Goal: Information Seeking & Learning: Learn about a topic

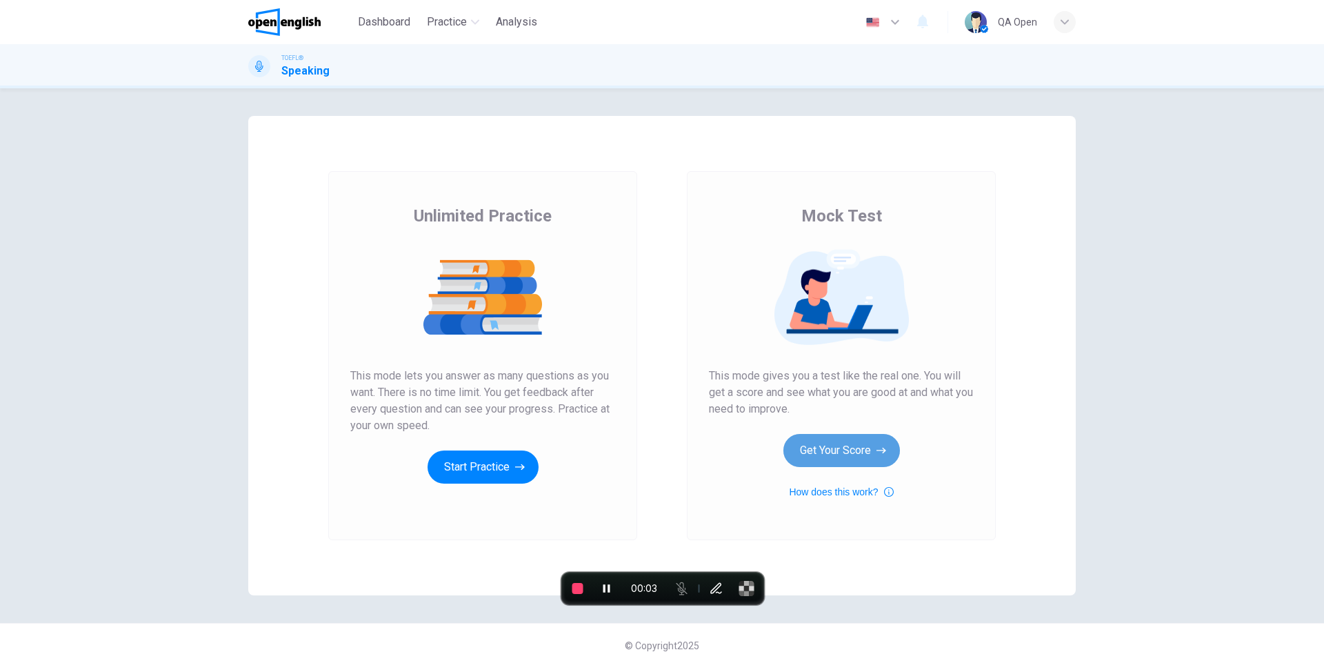
click at [799, 444] on button "Get Your Score" at bounding box center [841, 450] width 117 height 33
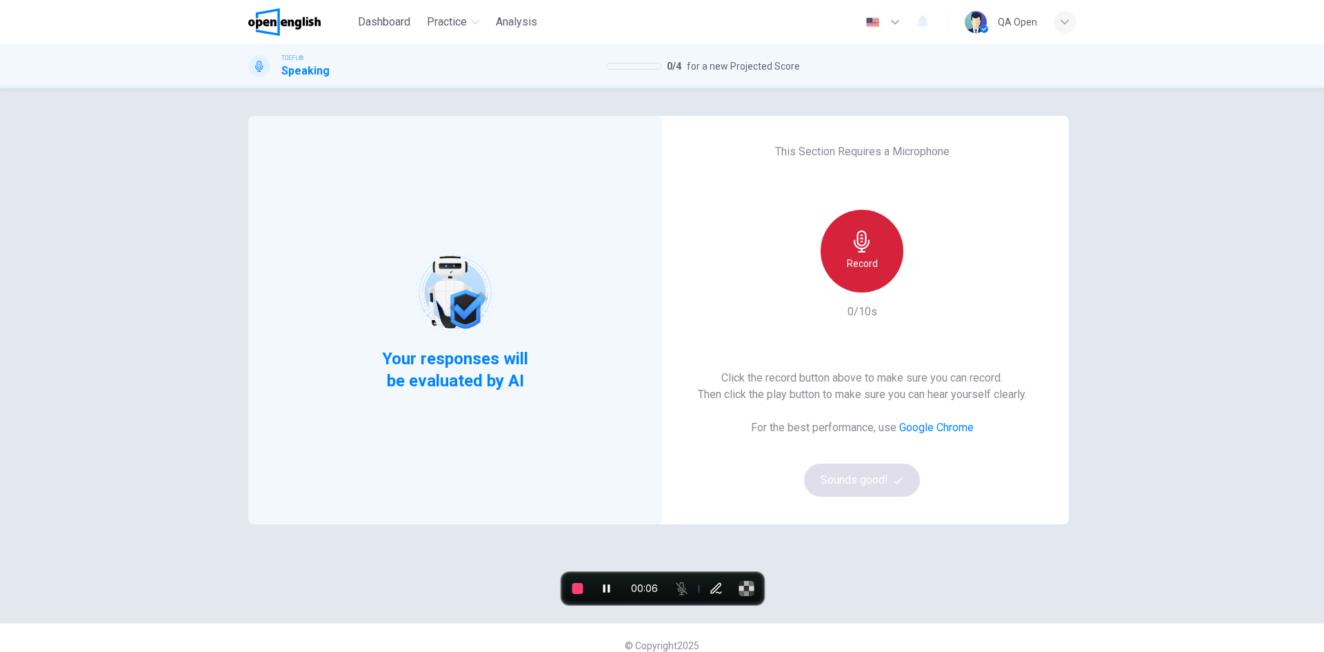
click at [850, 254] on div "Record" at bounding box center [862, 251] width 83 height 83
click at [850, 254] on div "Stop" at bounding box center [862, 251] width 83 height 83
click at [872, 492] on button "Sounds good!" at bounding box center [862, 479] width 116 height 33
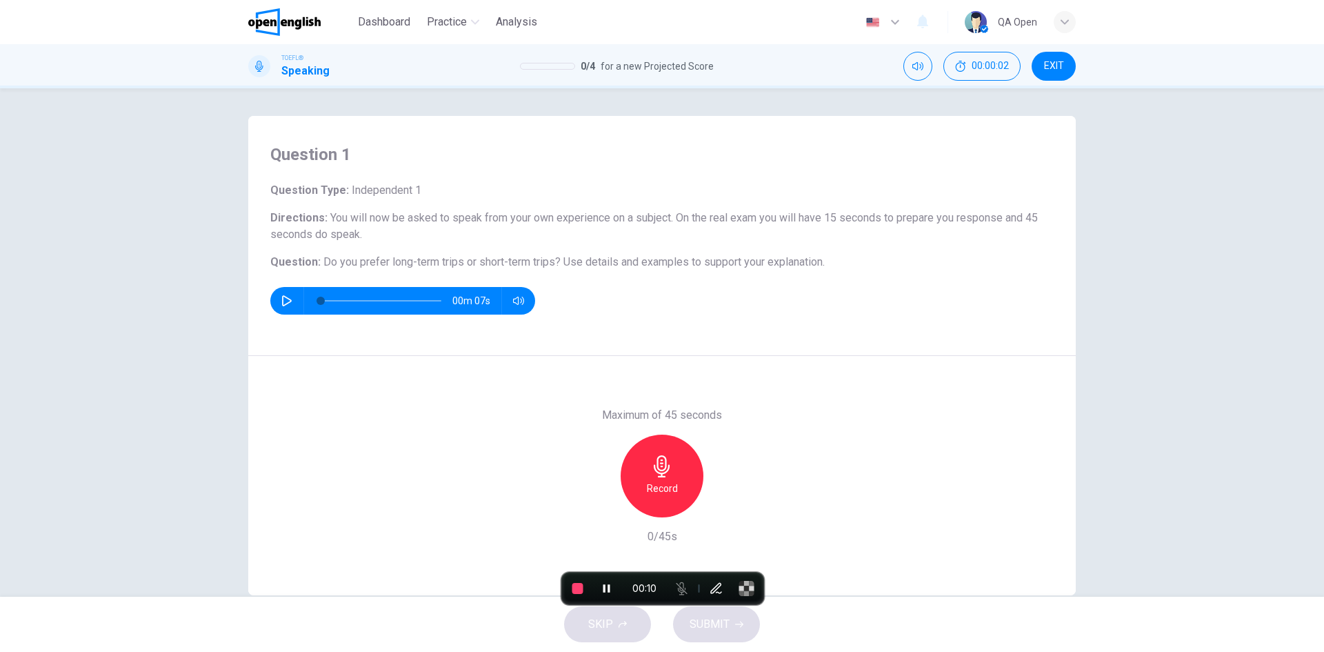
drag, startPoint x: 344, startPoint y: 187, endPoint x: 464, endPoint y: 187, distance: 120.0
click at [464, 187] on h6 "Question Type : Independent 1" at bounding box center [661, 190] width 783 height 17
click at [649, 491] on h6 "Record" at bounding box center [662, 488] width 31 height 17
click at [662, 480] on h6 "Stop" at bounding box center [662, 488] width 21 height 17
click at [747, 632] on button "SUBMIT" at bounding box center [716, 624] width 87 height 36
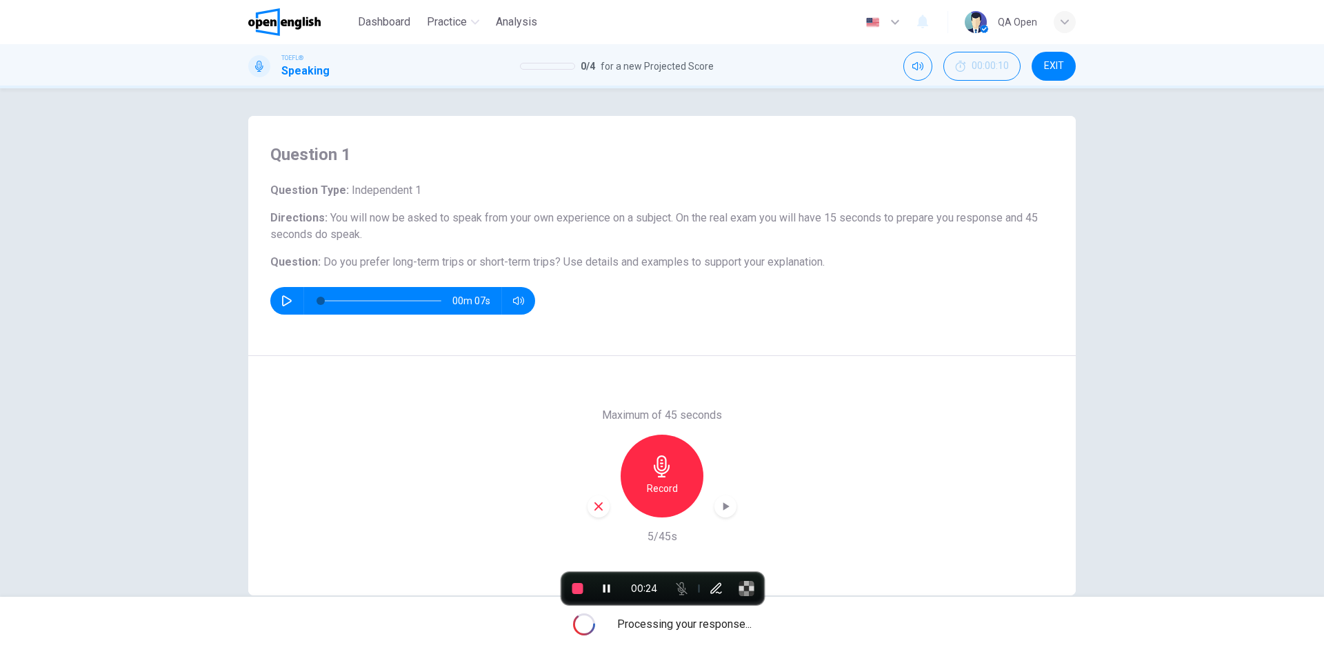
drag, startPoint x: 428, startPoint y: 186, endPoint x: 342, endPoint y: 189, distance: 86.3
click at [343, 189] on h6 "Question Type : Independent 1" at bounding box center [661, 190] width 783 height 17
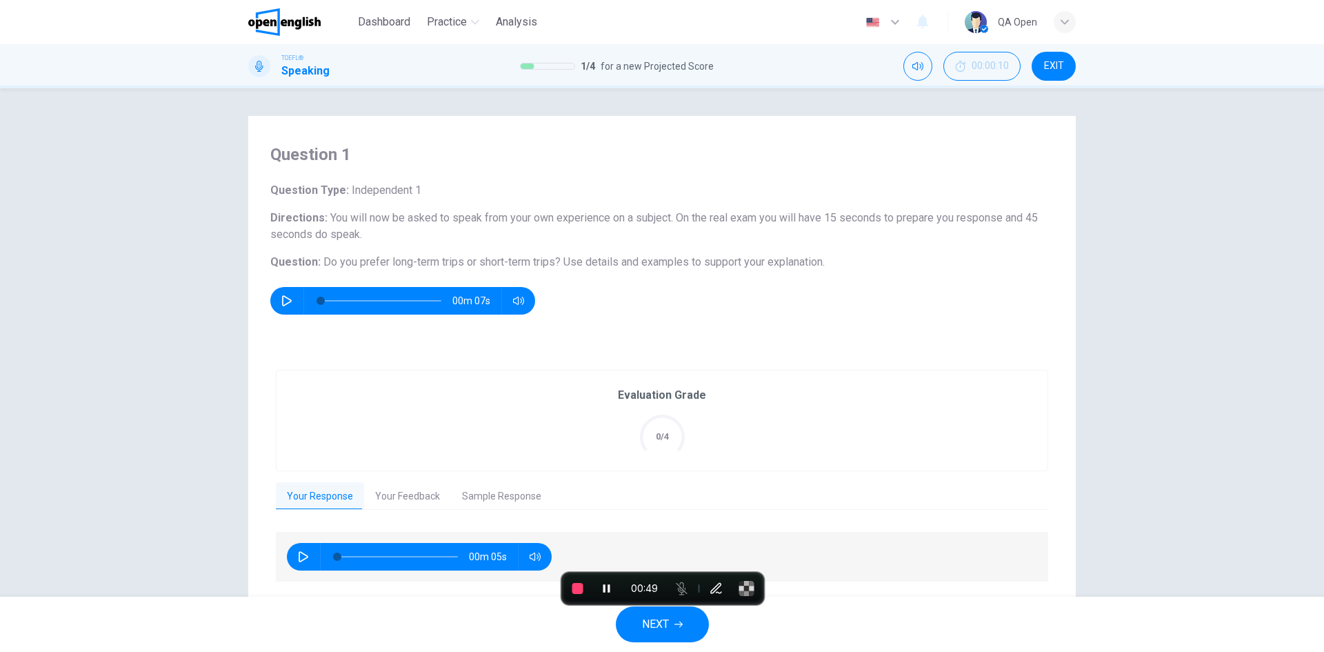
click at [640, 625] on button "NEXT" at bounding box center [662, 624] width 93 height 36
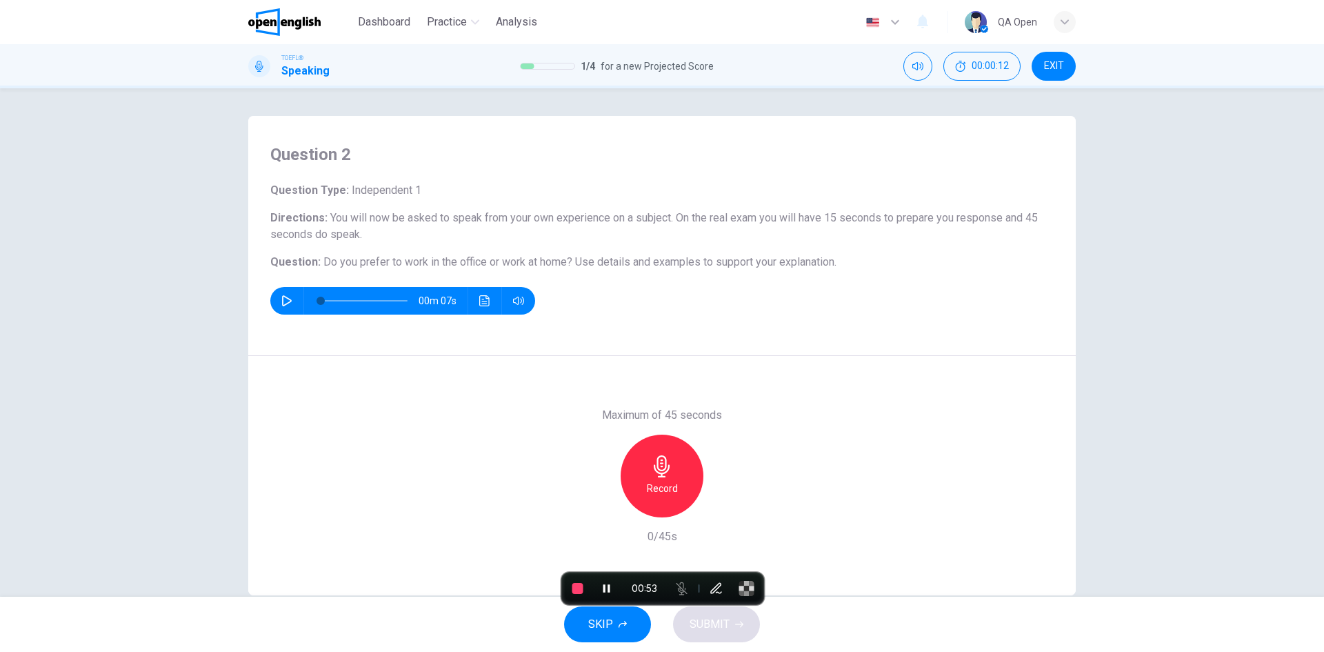
click at [668, 484] on h6 "Record" at bounding box center [662, 488] width 31 height 17
click at [670, 483] on div "Stop" at bounding box center [662, 475] width 83 height 83
click at [706, 622] on span "SUBMIT" at bounding box center [710, 623] width 40 height 19
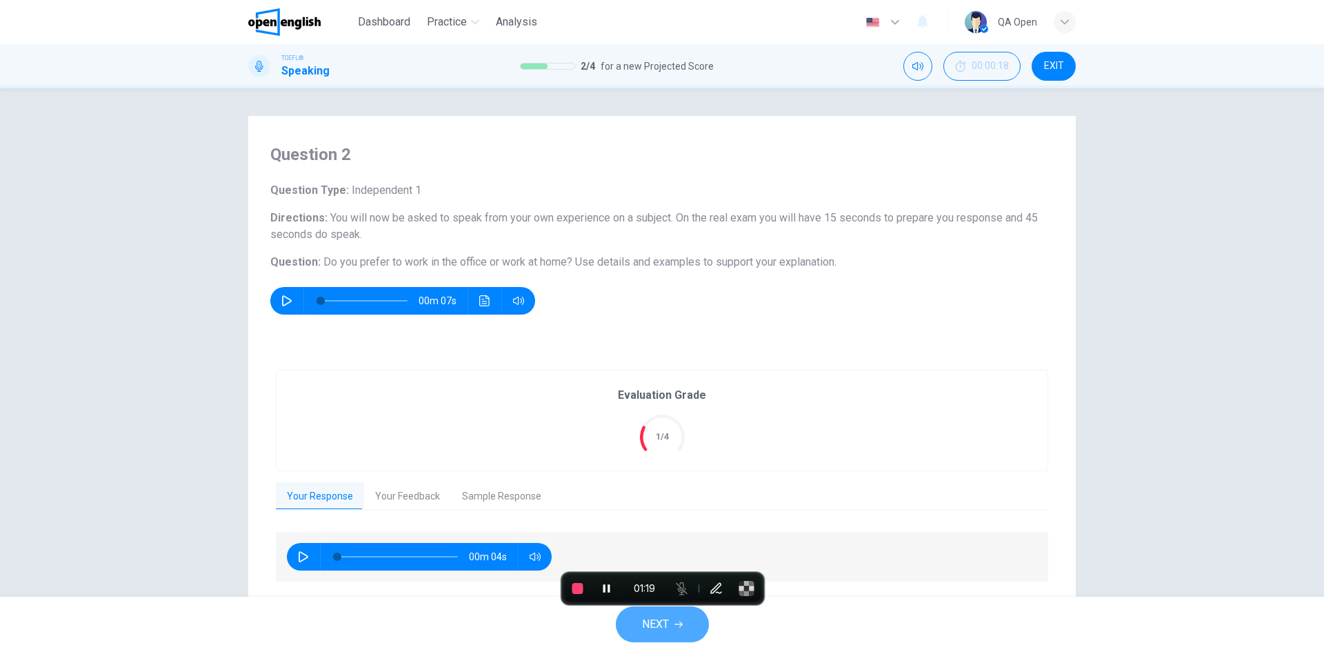
click at [665, 619] on span "NEXT" at bounding box center [655, 623] width 27 height 19
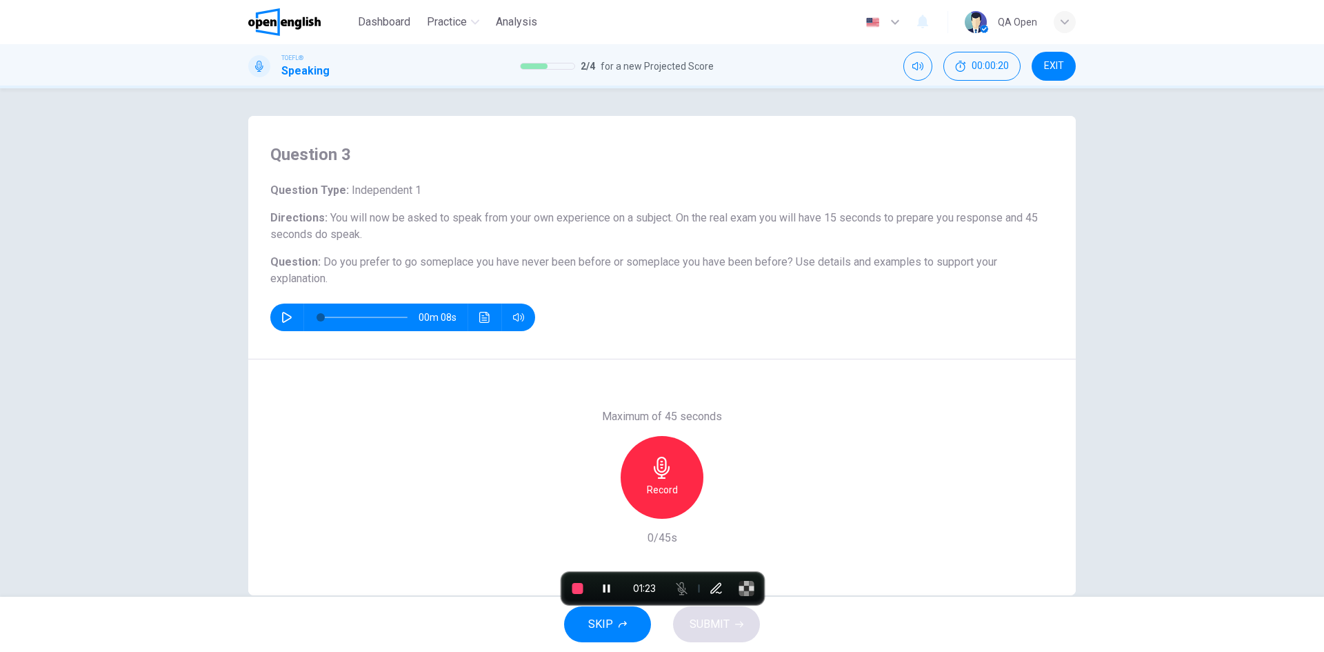
click at [623, 634] on button "SKIP" at bounding box center [607, 624] width 87 height 36
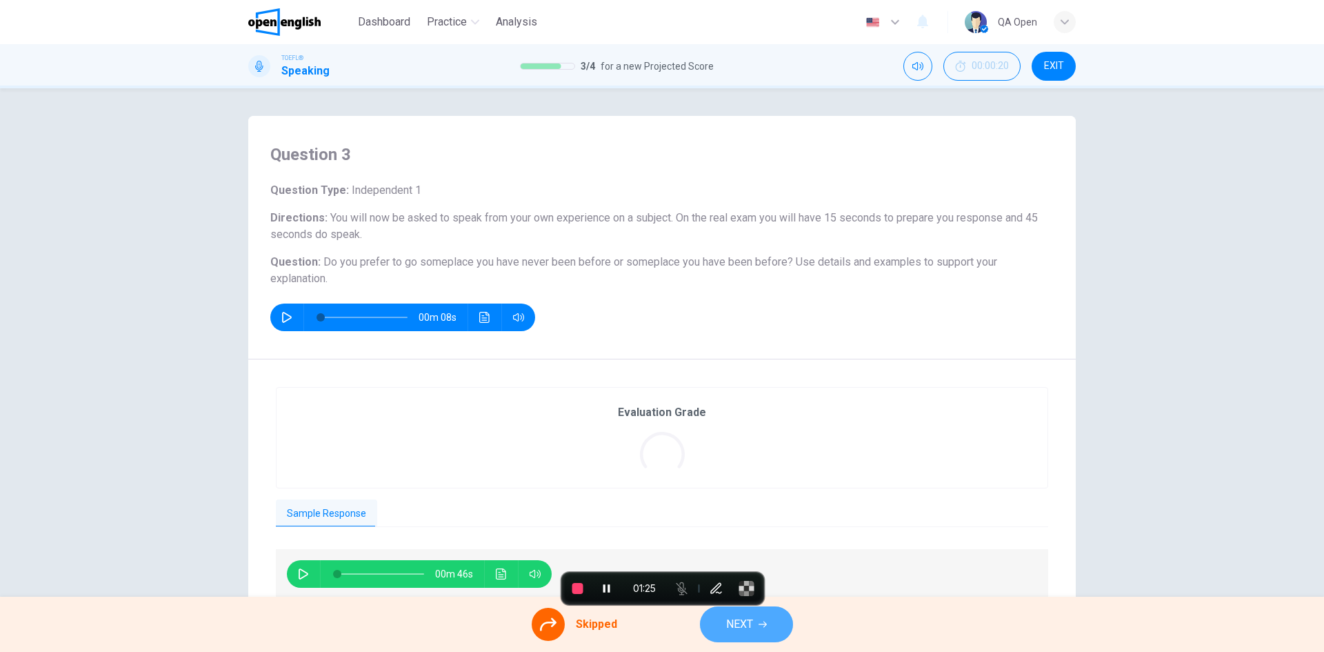
click at [729, 628] on span "NEXT" at bounding box center [739, 623] width 27 height 19
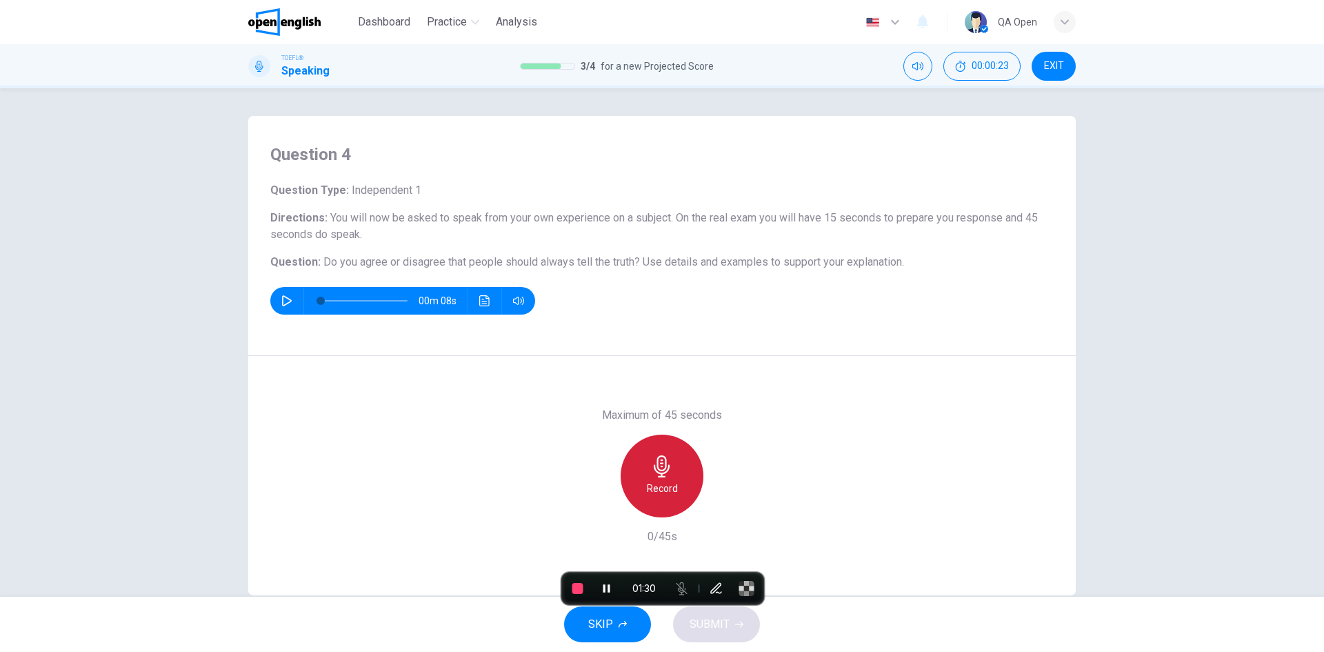
click at [670, 506] on div "Record" at bounding box center [662, 475] width 83 height 83
click at [670, 503] on div "Stop" at bounding box center [662, 475] width 83 height 83
click at [685, 624] on button "SUBMIT" at bounding box center [716, 624] width 87 height 36
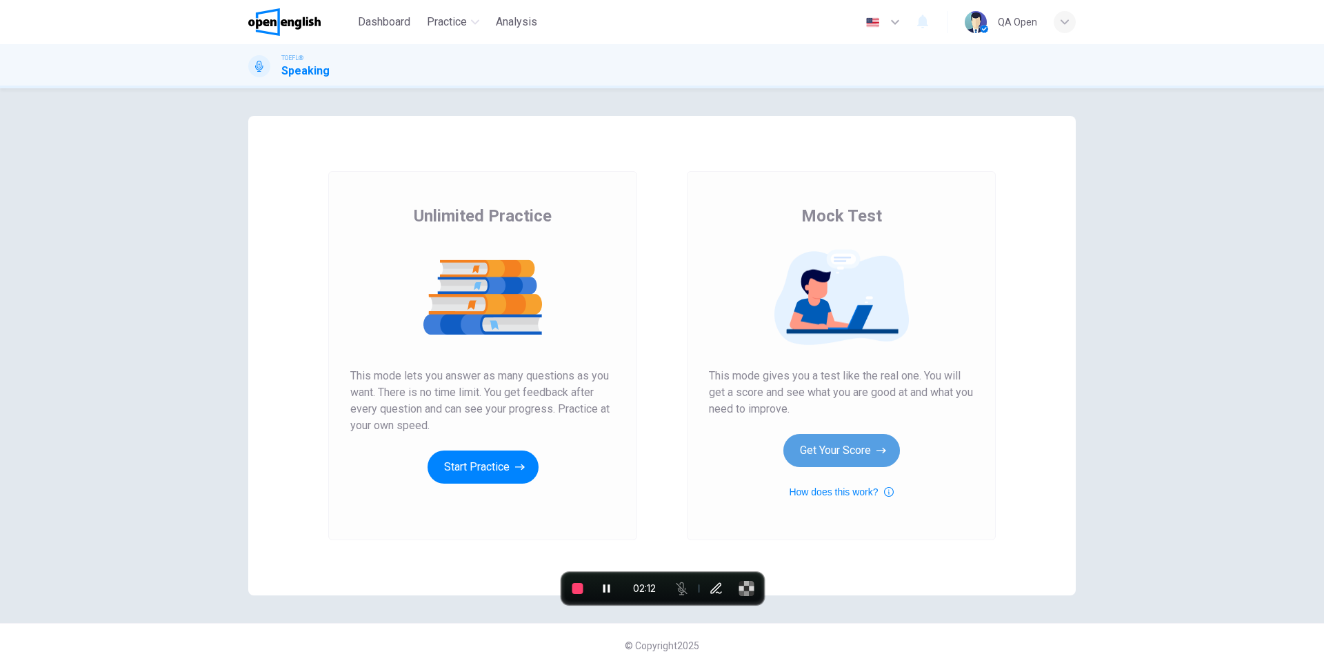
click at [854, 460] on button "Get Your Score" at bounding box center [841, 450] width 117 height 33
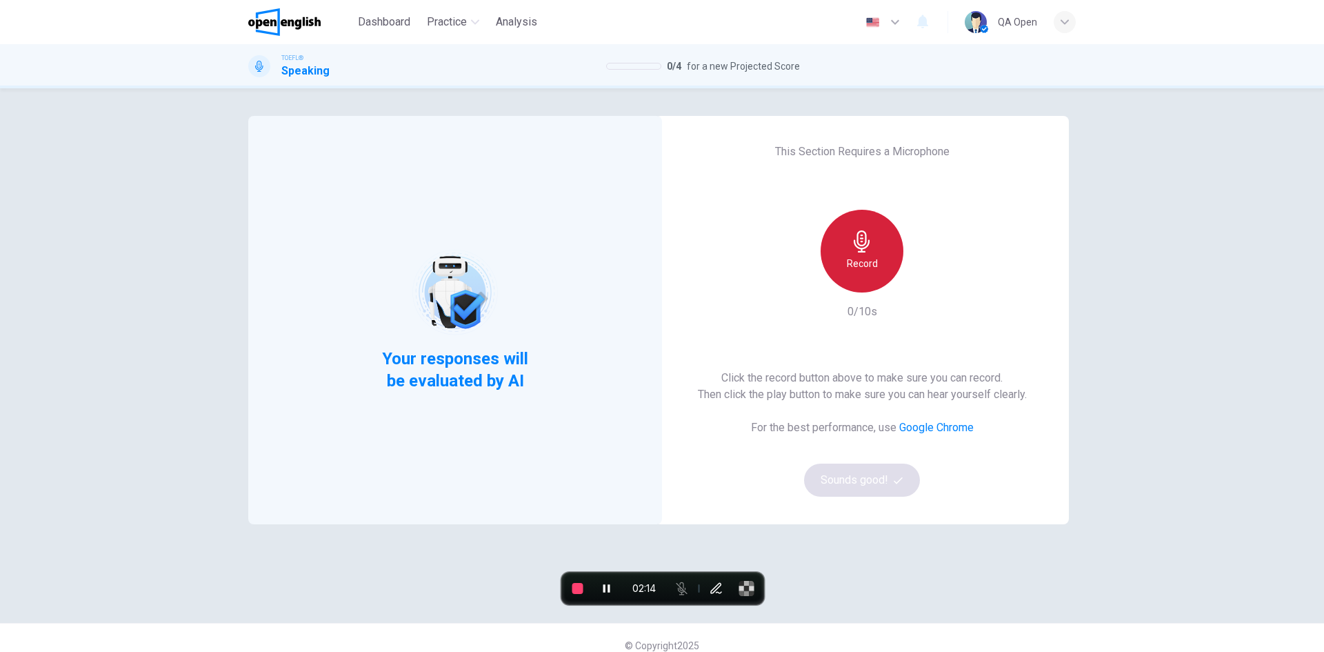
click at [862, 269] on h6 "Record" at bounding box center [862, 263] width 31 height 17
click at [862, 269] on h6 "Stop" at bounding box center [862, 263] width 21 height 17
click at [858, 482] on button "Sounds good!" at bounding box center [862, 479] width 116 height 33
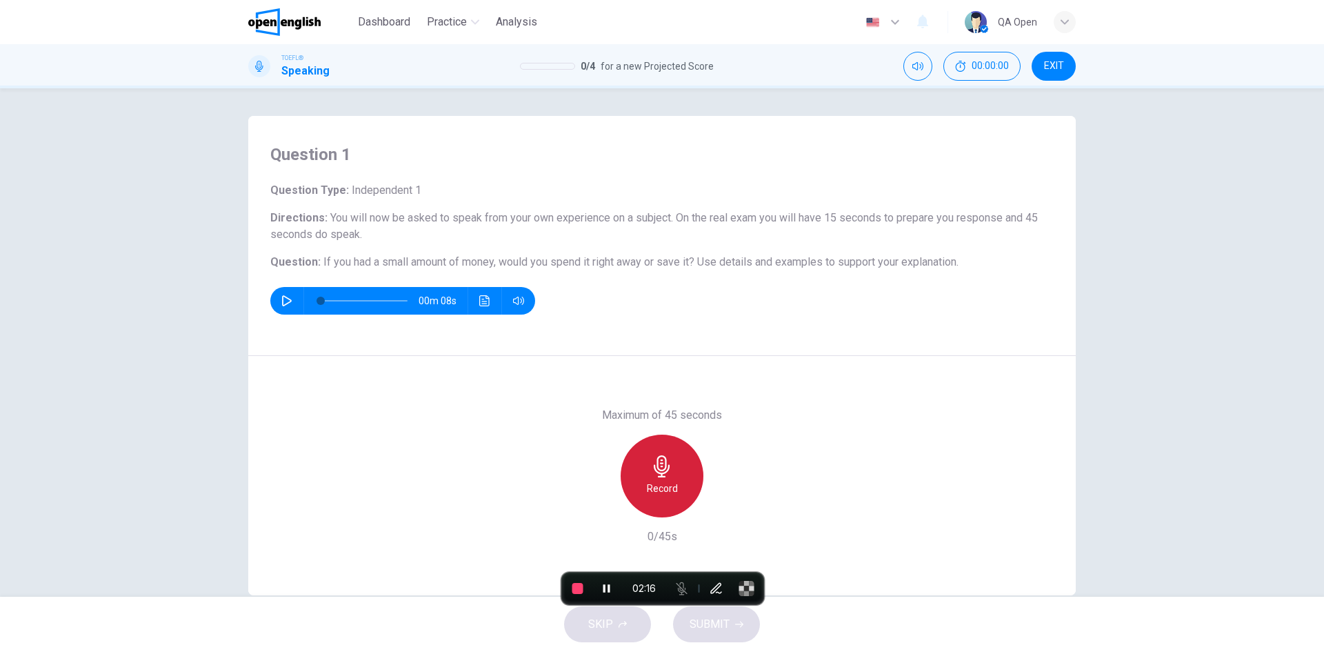
click at [674, 477] on div "Record" at bounding box center [662, 475] width 83 height 83
click at [676, 482] on div "Stop" at bounding box center [662, 475] width 83 height 83
click at [707, 639] on button "SUBMIT" at bounding box center [716, 624] width 87 height 36
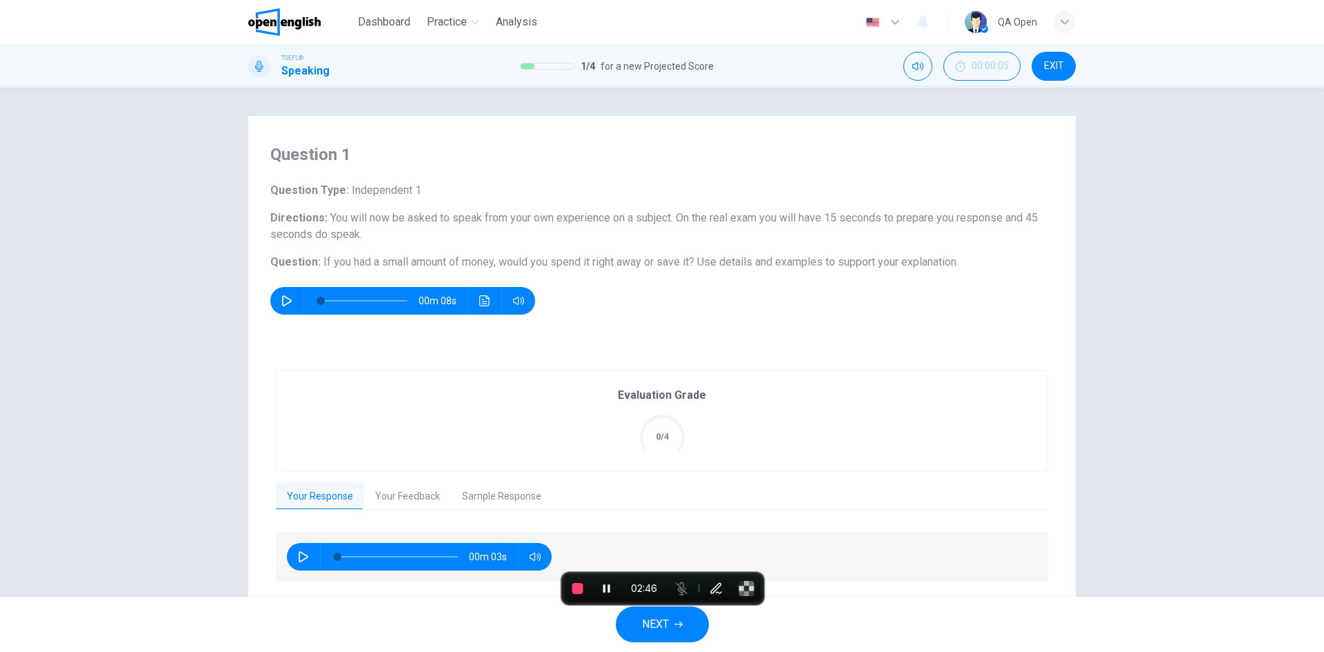
click at [688, 619] on button "NEXT" at bounding box center [662, 624] width 93 height 36
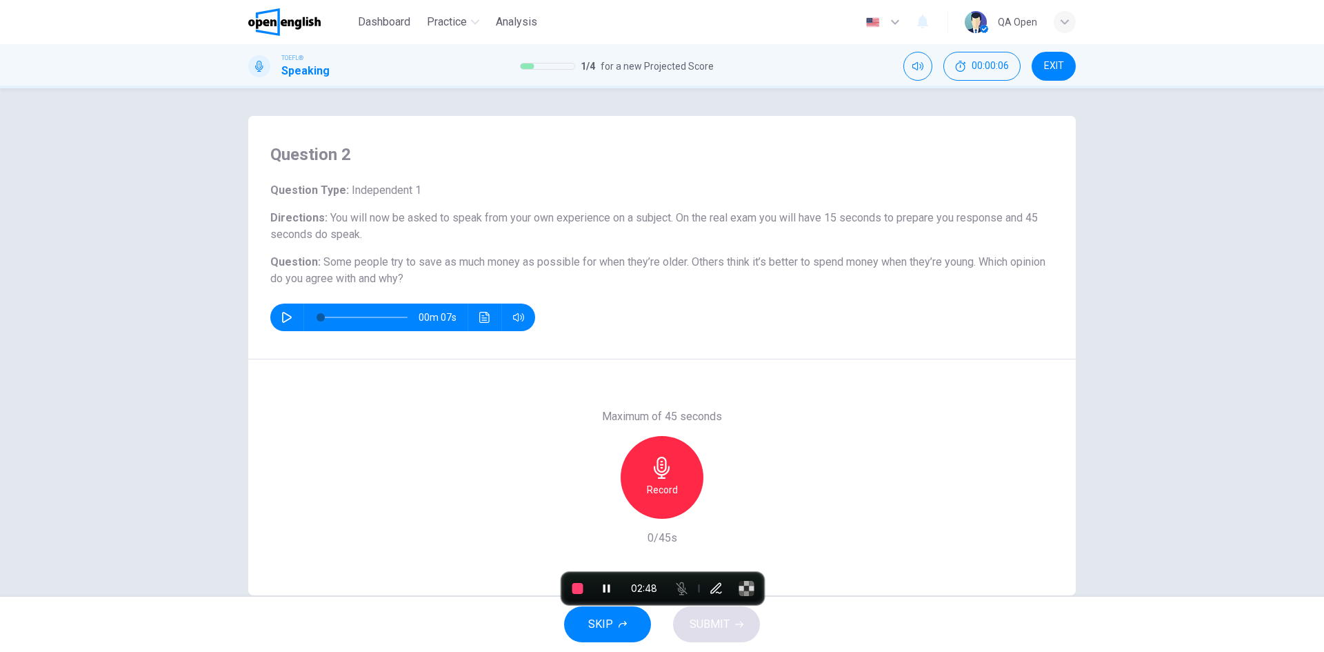
click at [600, 626] on span "SKIP" at bounding box center [600, 623] width 25 height 19
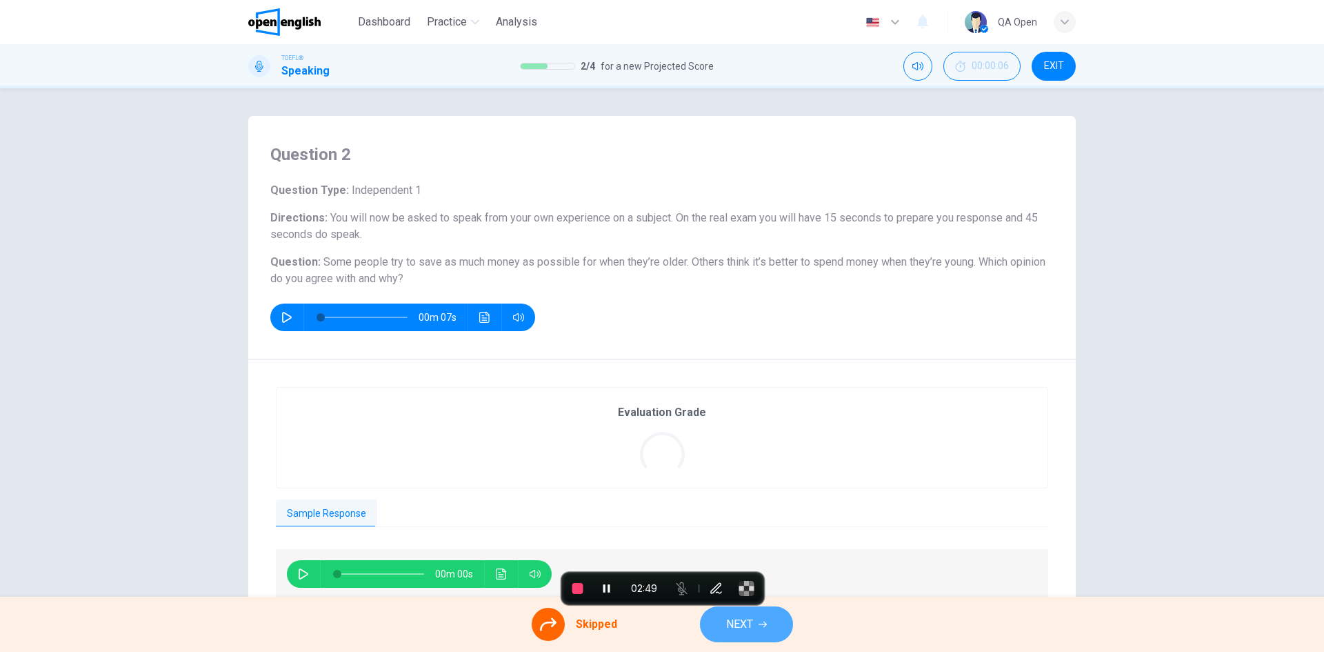
click at [717, 632] on button "NEXT" at bounding box center [746, 624] width 93 height 36
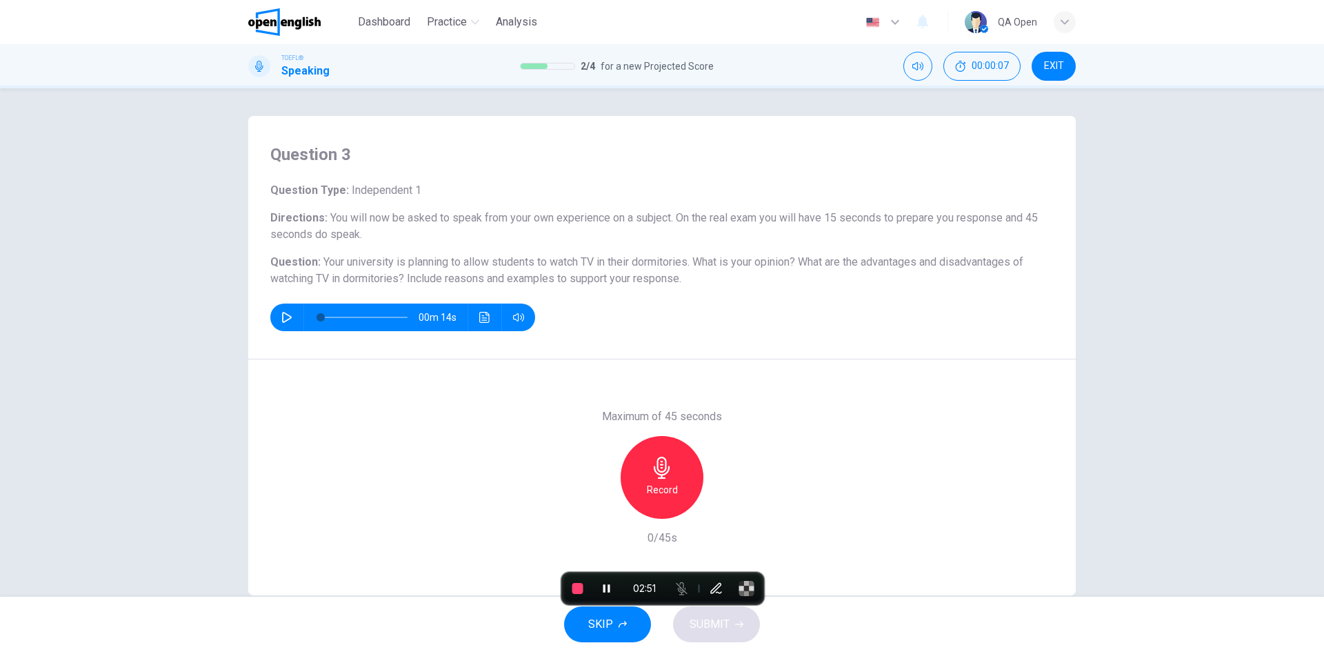
click at [595, 639] on button "SKIP" at bounding box center [607, 624] width 87 height 36
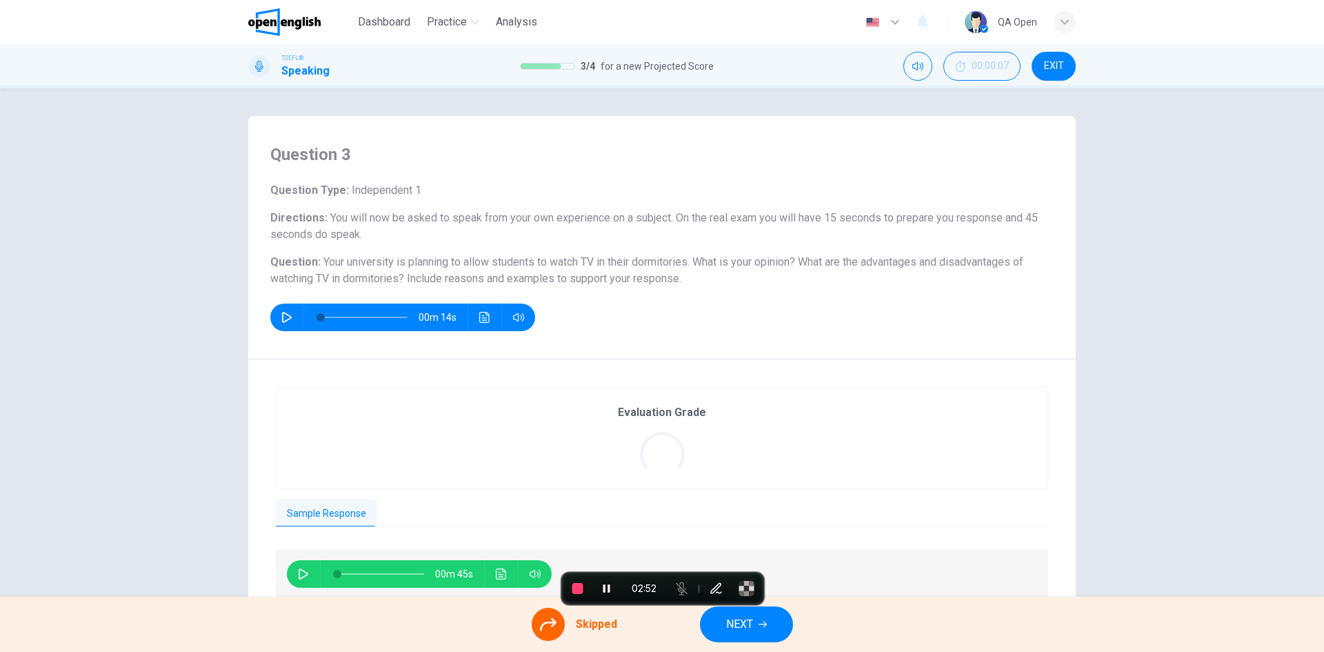
click at [746, 630] on span "NEXT" at bounding box center [739, 623] width 27 height 19
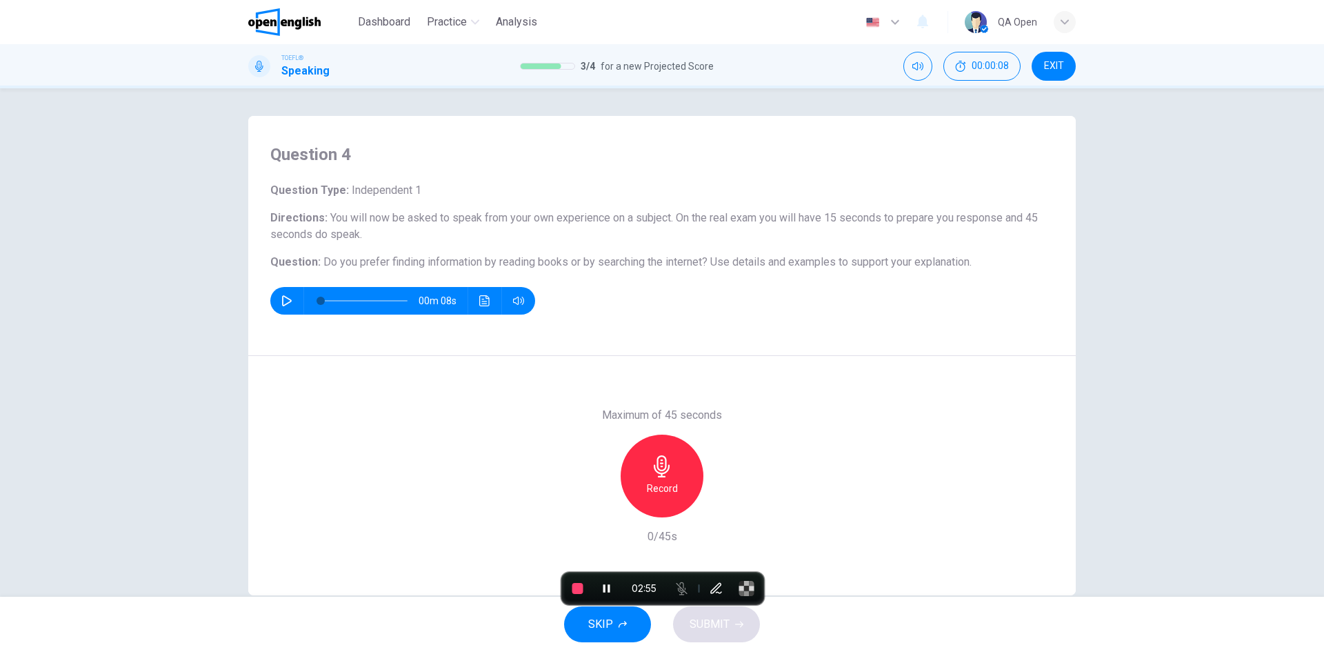
click at [615, 630] on button "SKIP" at bounding box center [607, 624] width 87 height 36
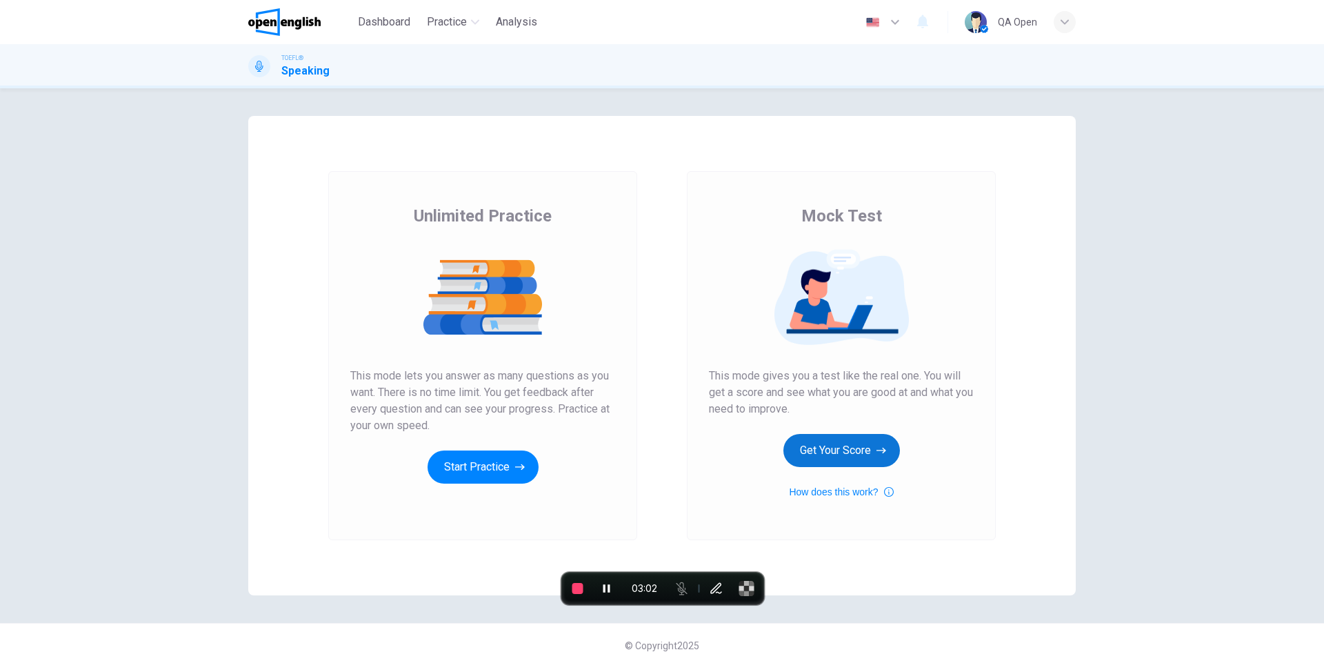
click at [821, 441] on button "Get Your Score" at bounding box center [841, 450] width 117 height 33
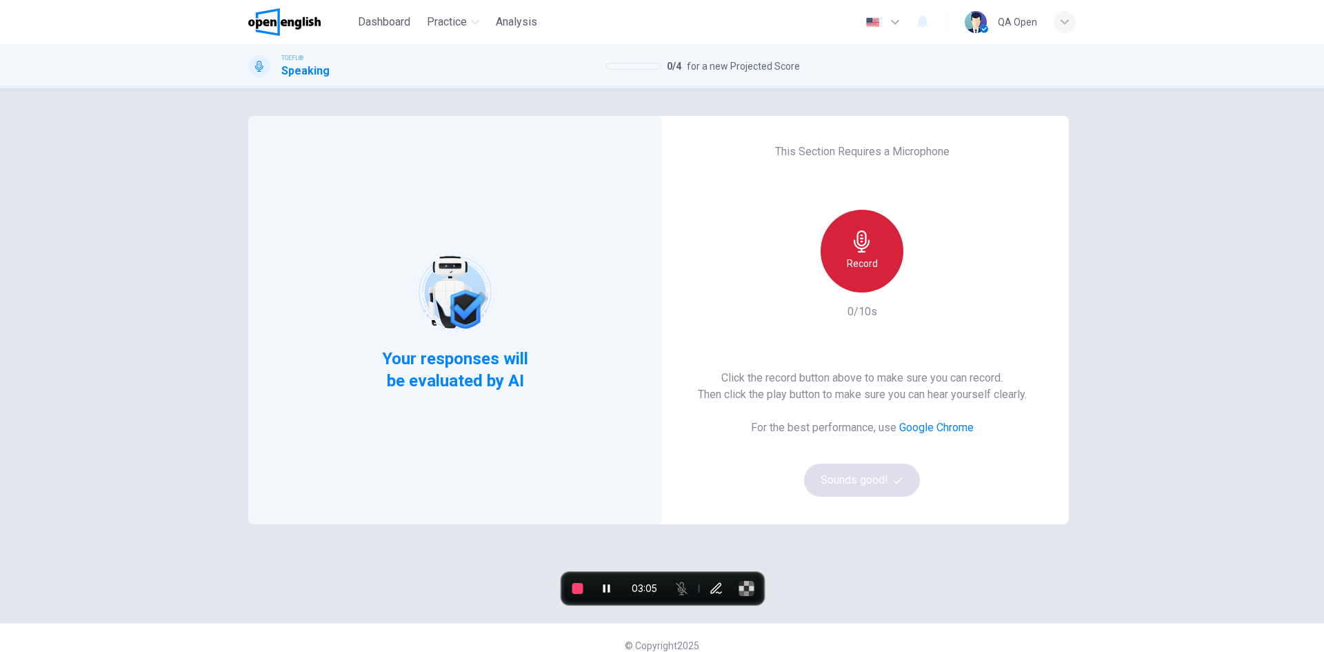
click at [848, 259] on h6 "Record" at bounding box center [862, 263] width 31 height 17
click at [852, 259] on h6 "Stop" at bounding box center [862, 263] width 21 height 17
click at [855, 474] on button "Sounds good!" at bounding box center [862, 479] width 116 height 33
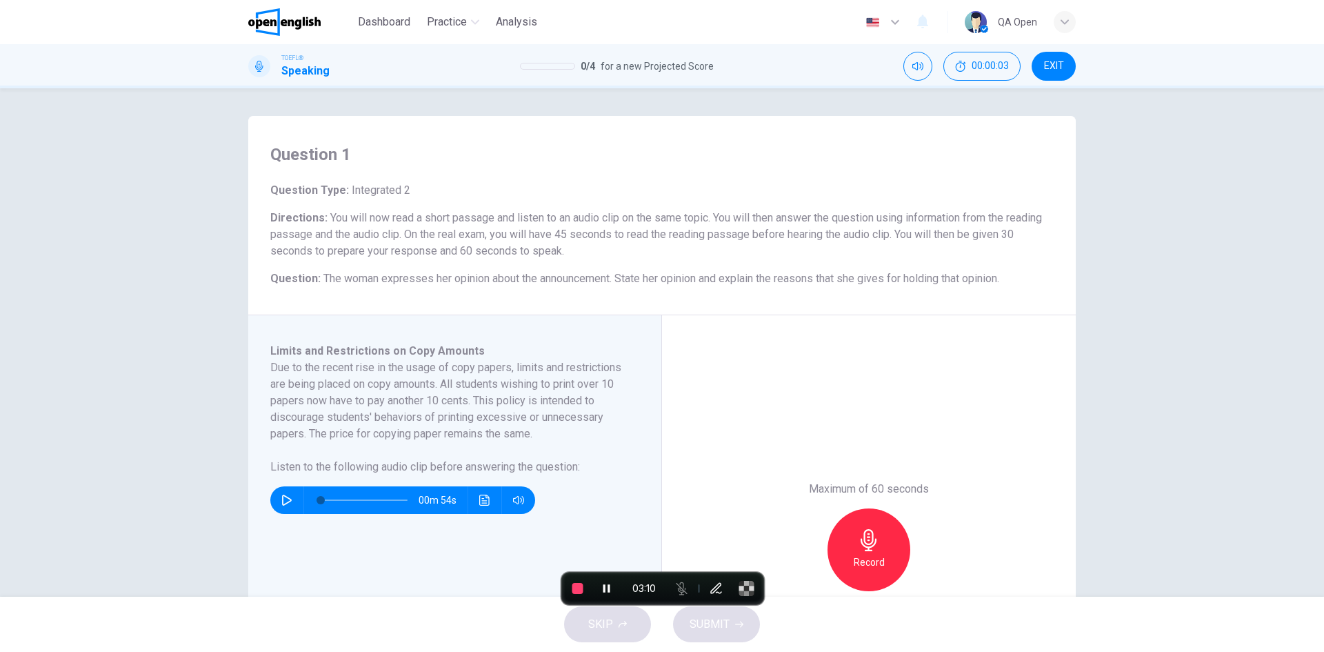
click at [852, 521] on div "Record" at bounding box center [869, 549] width 83 height 83
click at [852, 521] on div "Stop" at bounding box center [869, 549] width 83 height 83
click at [743, 629] on button "SUBMIT" at bounding box center [716, 624] width 87 height 36
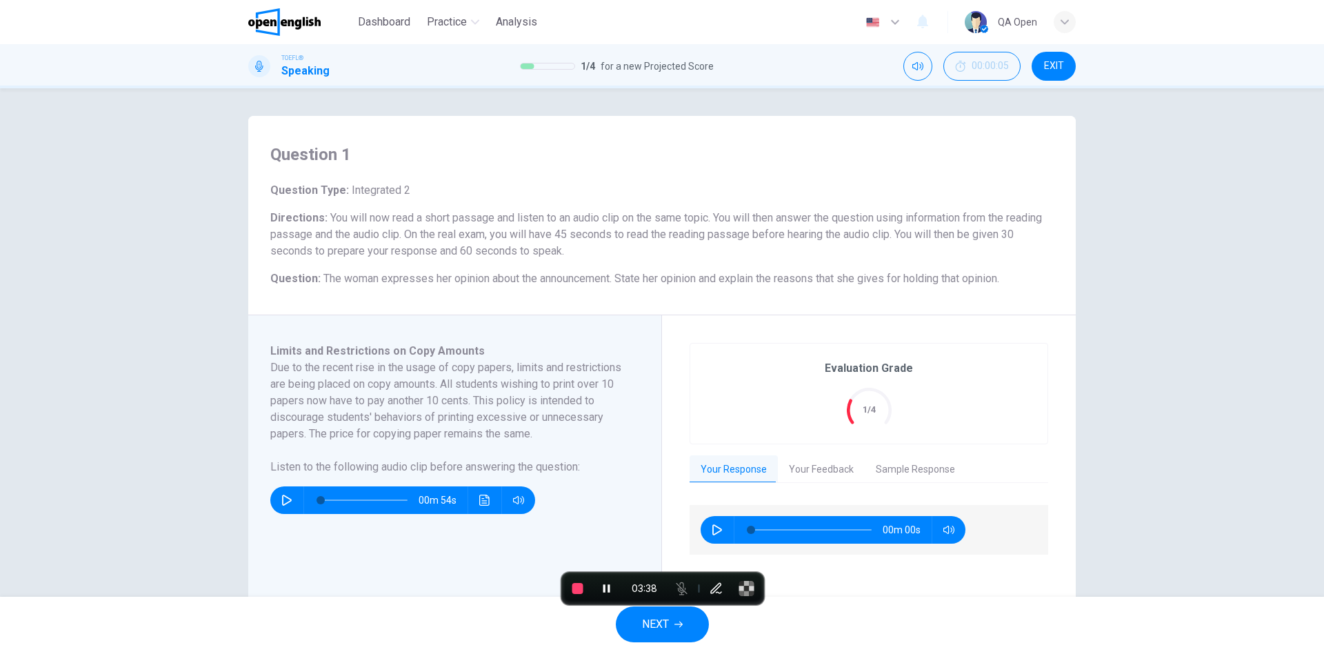
click at [652, 630] on span "NEXT" at bounding box center [655, 623] width 27 height 19
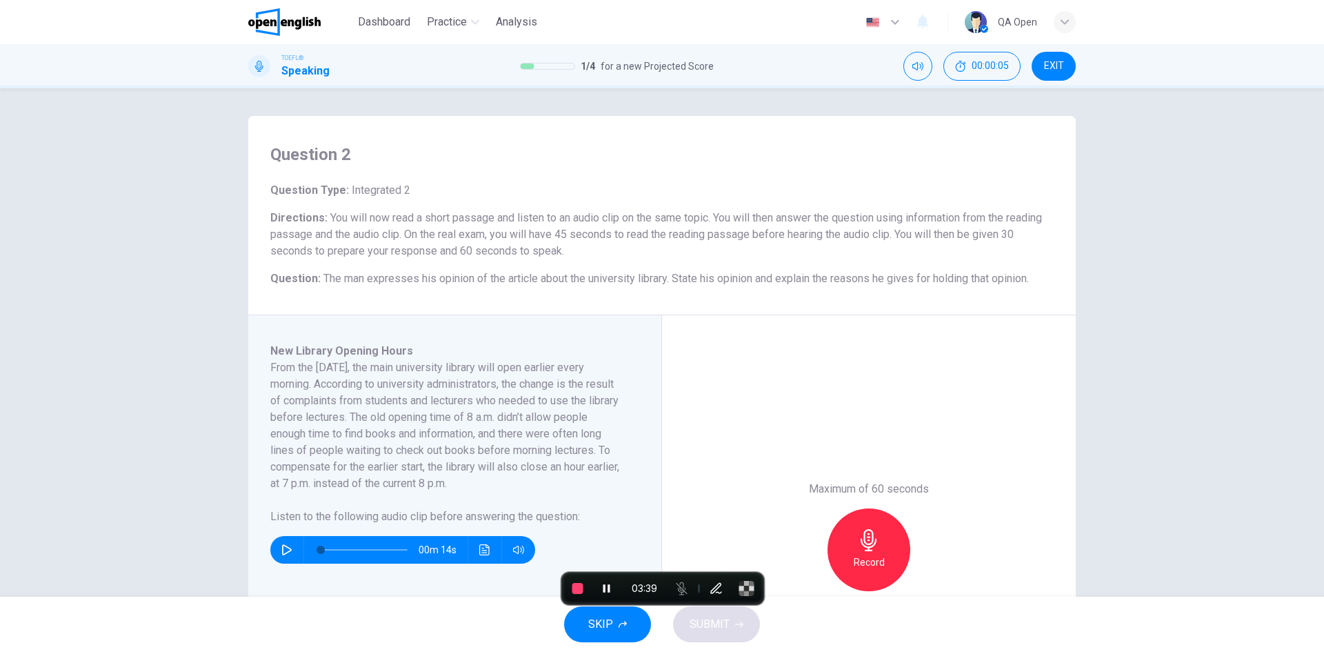
click at [606, 625] on span "SKIP" at bounding box center [600, 623] width 25 height 19
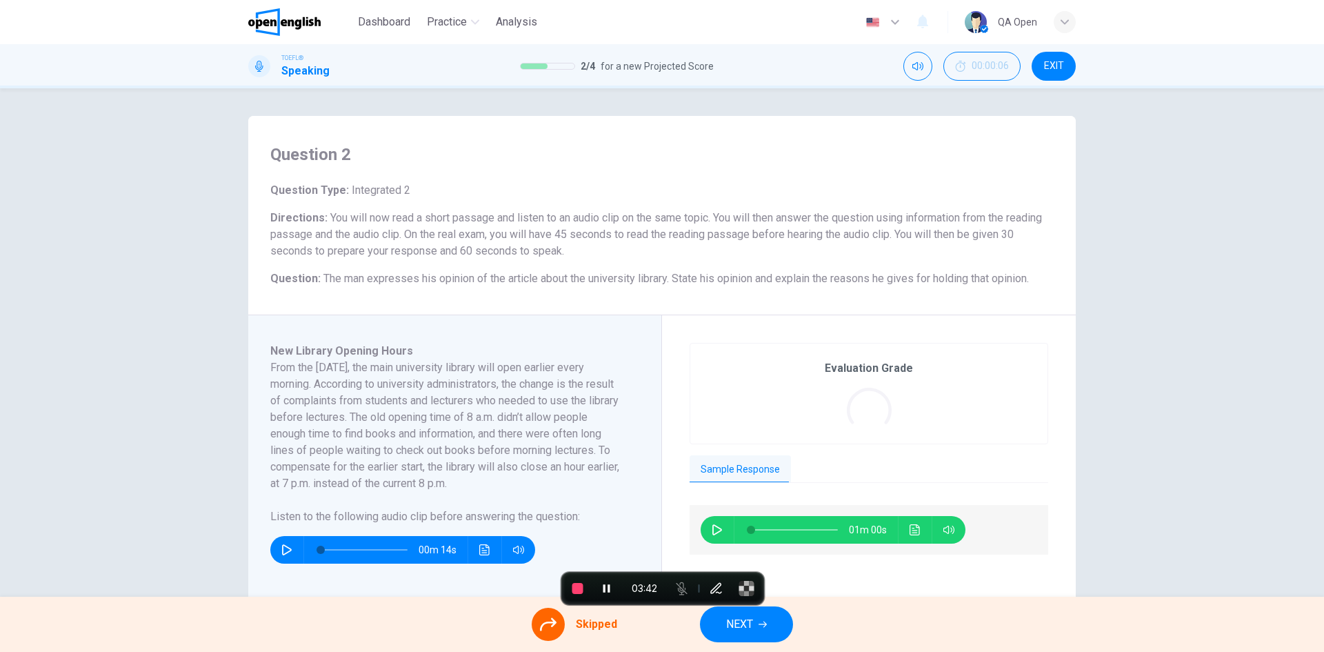
click at [736, 628] on span "NEXT" at bounding box center [739, 623] width 27 height 19
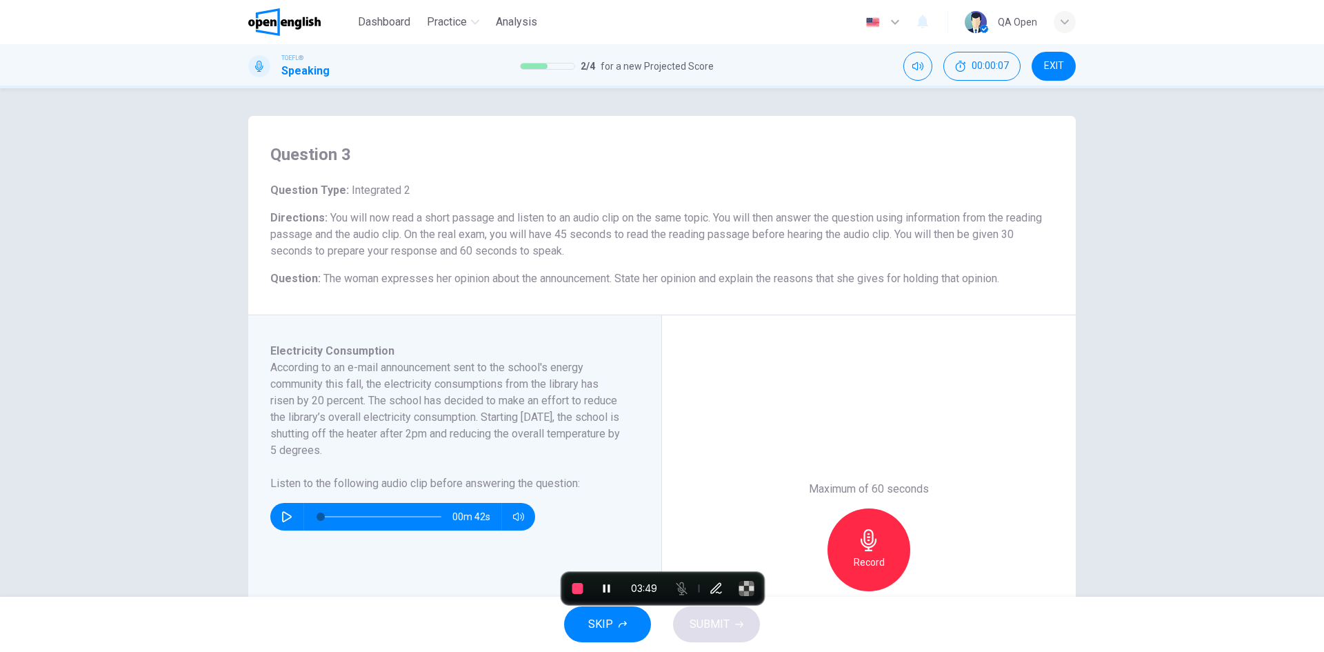
click at [608, 623] on span "SKIP" at bounding box center [600, 623] width 25 height 19
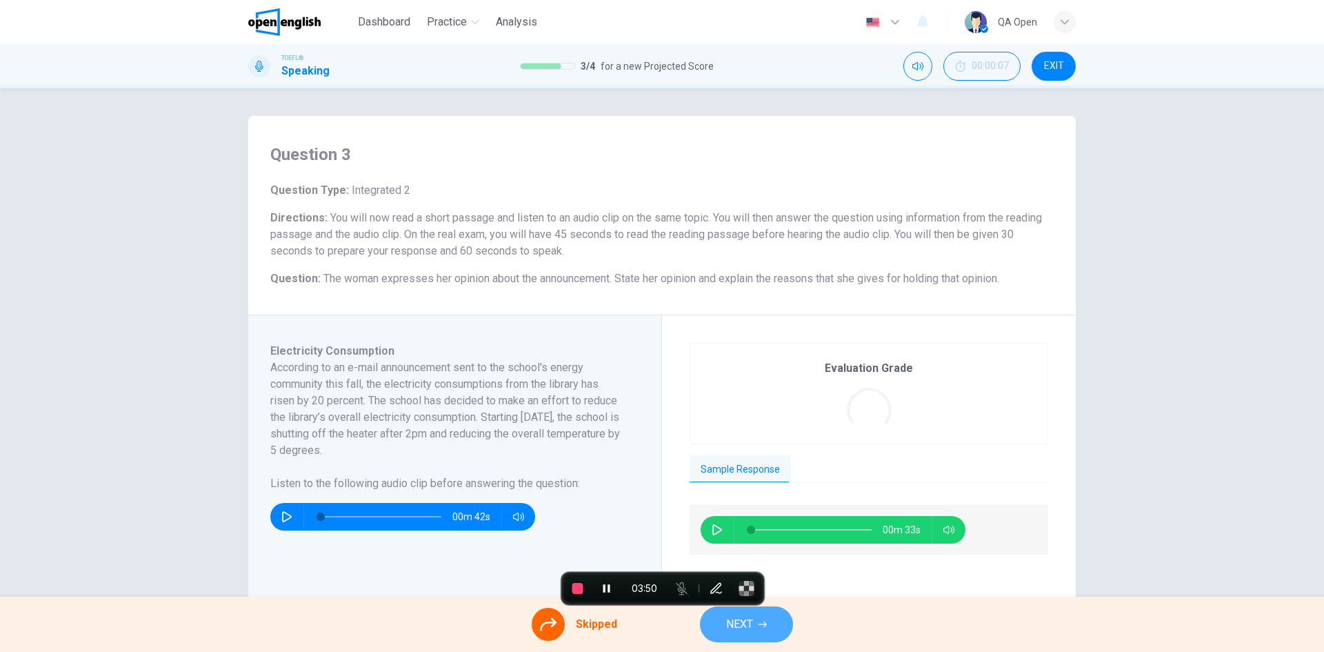
click at [737, 629] on span "NEXT" at bounding box center [739, 623] width 27 height 19
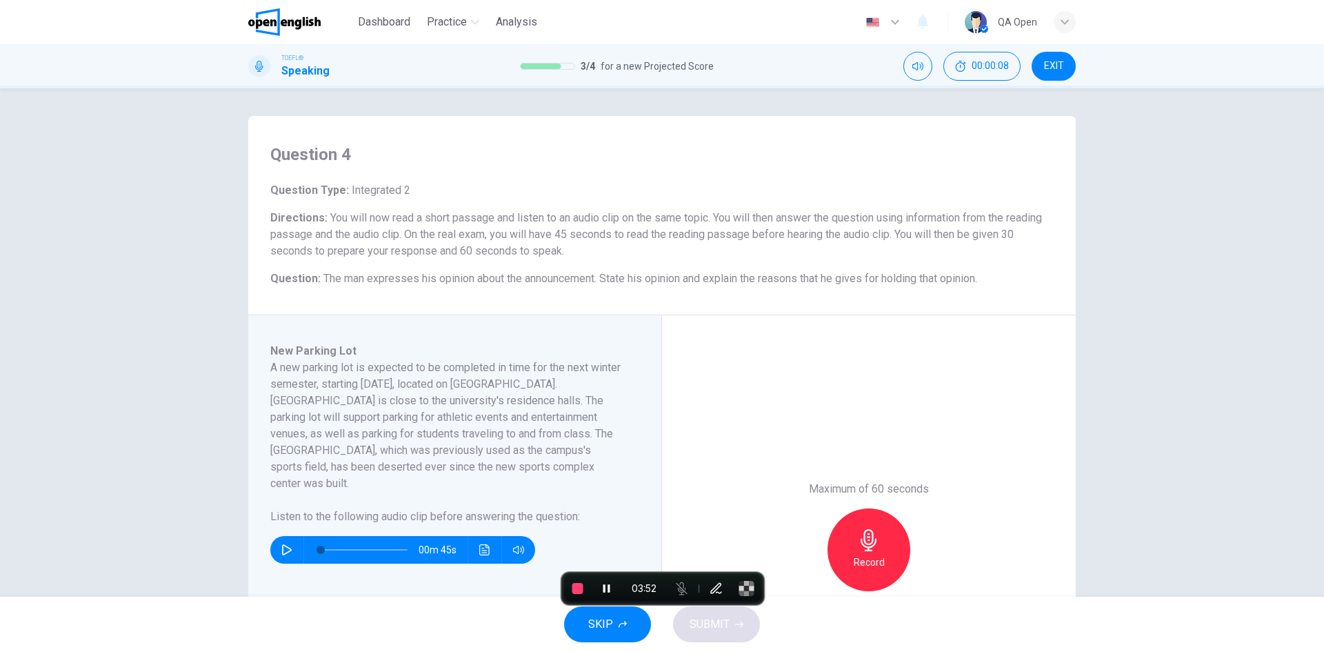
click at [614, 625] on button "SKIP" at bounding box center [607, 624] width 87 height 36
